Goal: Find specific page/section: Find specific page/section

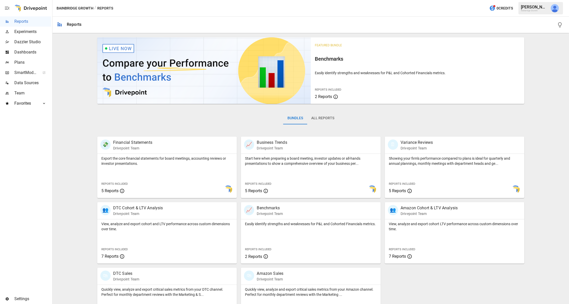
click at [552, 8] on img "Derek Yimoyines" at bounding box center [555, 8] width 8 height 8
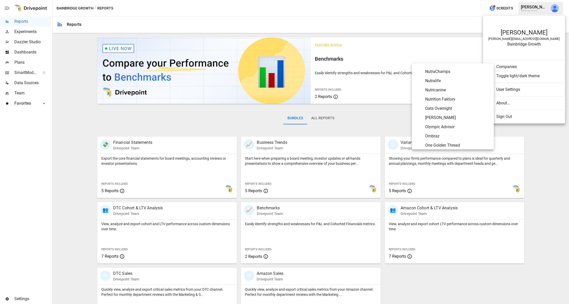
scroll to position [1871, 0]
click at [435, 108] on span "Oats Overnight" at bounding box center [457, 106] width 64 height 6
